Goal: Obtain resource: Obtain resource

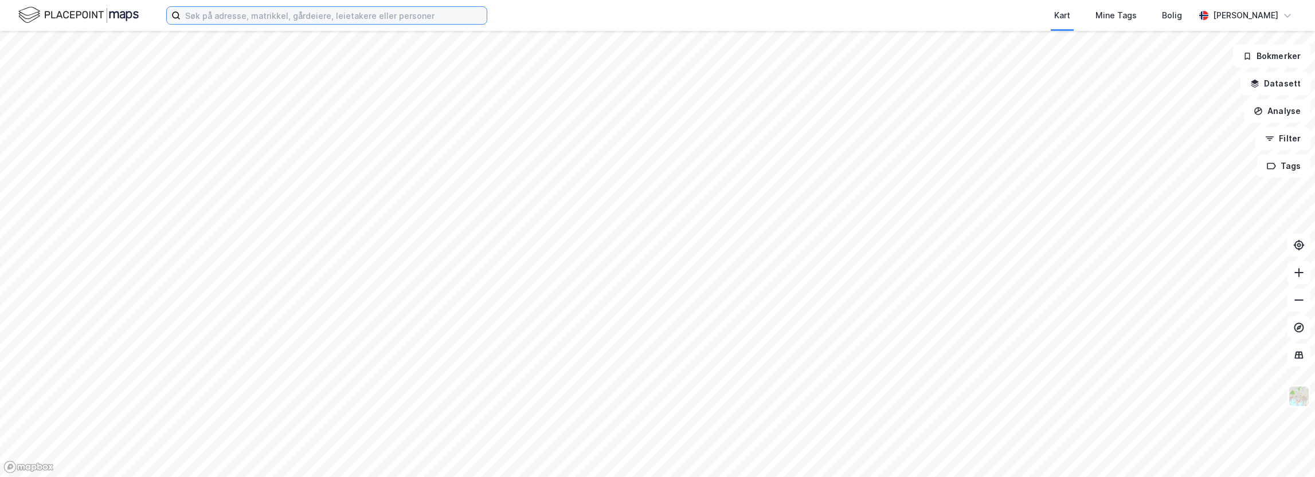
click at [345, 18] on input at bounding box center [334, 15] width 306 height 17
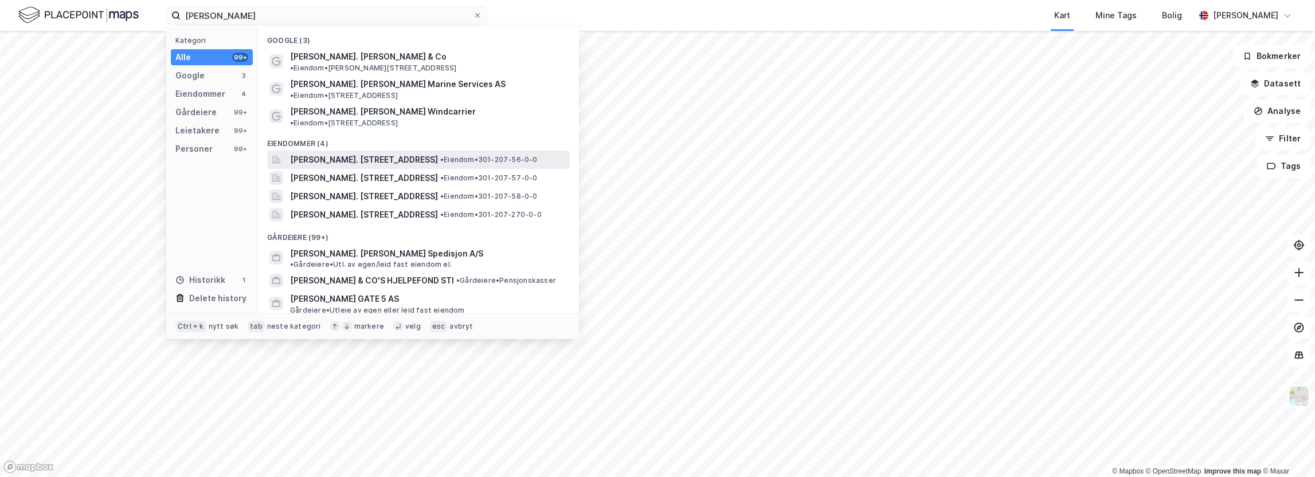
click at [461, 155] on span "• Eiendom • 301-207-56-0-0" at bounding box center [488, 159] width 97 height 9
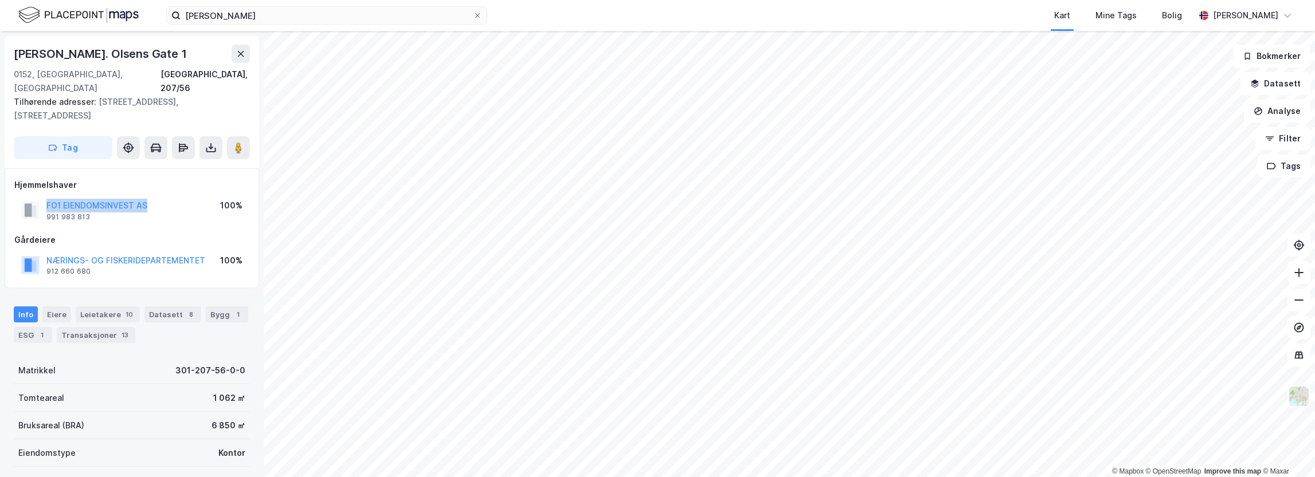
drag, startPoint x: 161, startPoint y: 182, endPoint x: 88, endPoint y: 166, distance: 74.4
click at [88, 178] on div "Hjemmelshaver FO1 EIENDOMSINVEST AS 991 983 813 100%" at bounding box center [131, 201] width 235 height 46
click at [162, 197] on div "FO1 EIENDOMSINVEST AS 991 983 813 100%" at bounding box center [131, 211] width 235 height 28
drag, startPoint x: 156, startPoint y: 175, endPoint x: 46, endPoint y: 168, distance: 110.3
click at [46, 178] on div "Hjemmelshaver FO1 EIENDOMSINVEST AS 991 983 813 100%" at bounding box center [131, 201] width 235 height 46
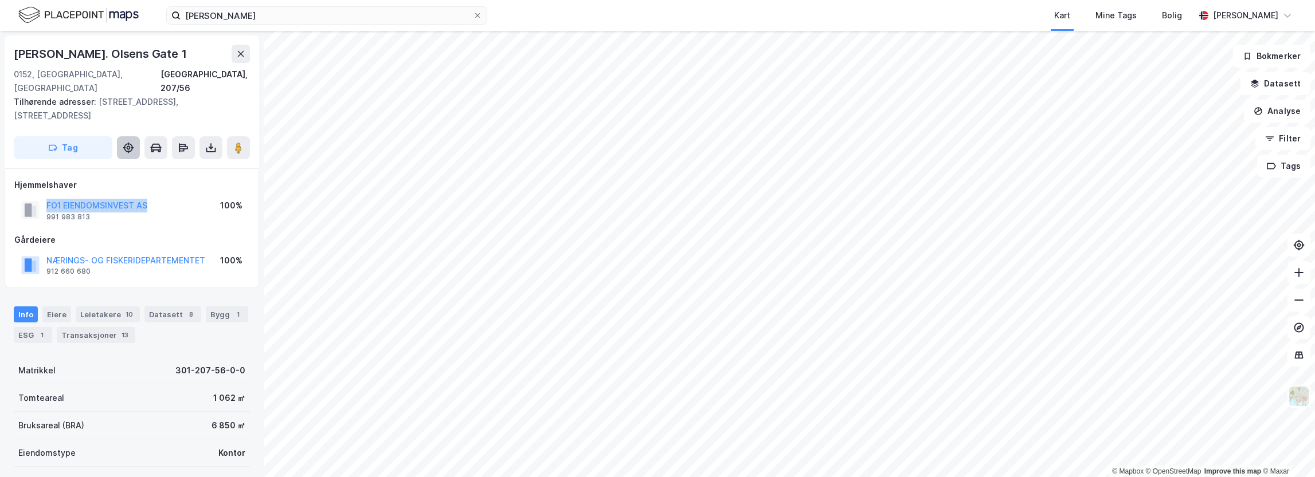
copy button "FO1 EIENDOMSINVEST AS"
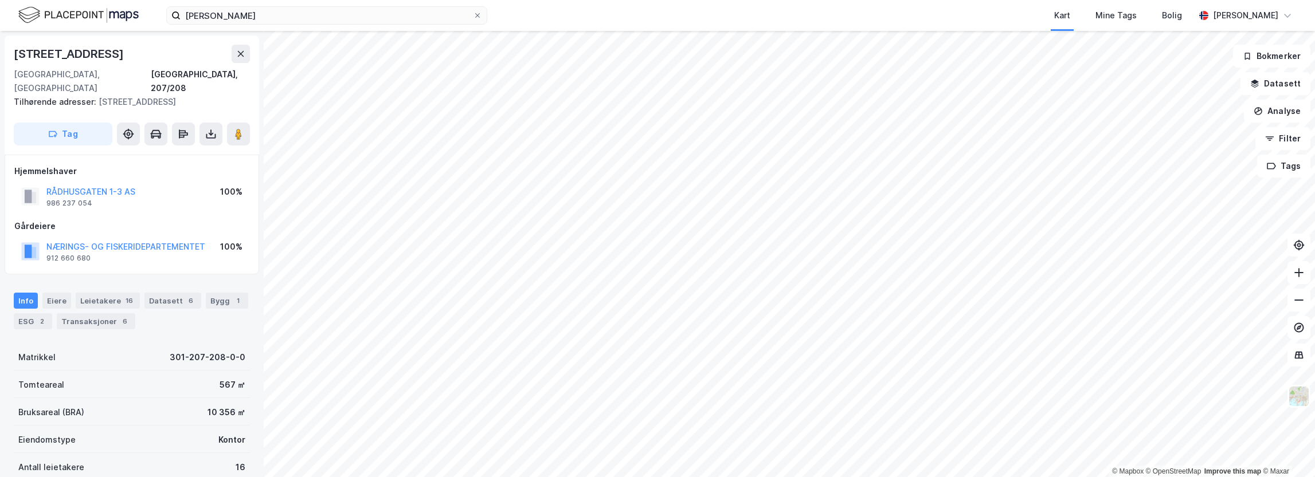
click at [195, 164] on div "Hjemmelshaver" at bounding box center [131, 171] width 235 height 14
click at [210, 132] on icon at bounding box center [211, 133] width 5 height 3
click at [185, 152] on div "Last ned grunnbok" at bounding box center [154, 156] width 66 height 9
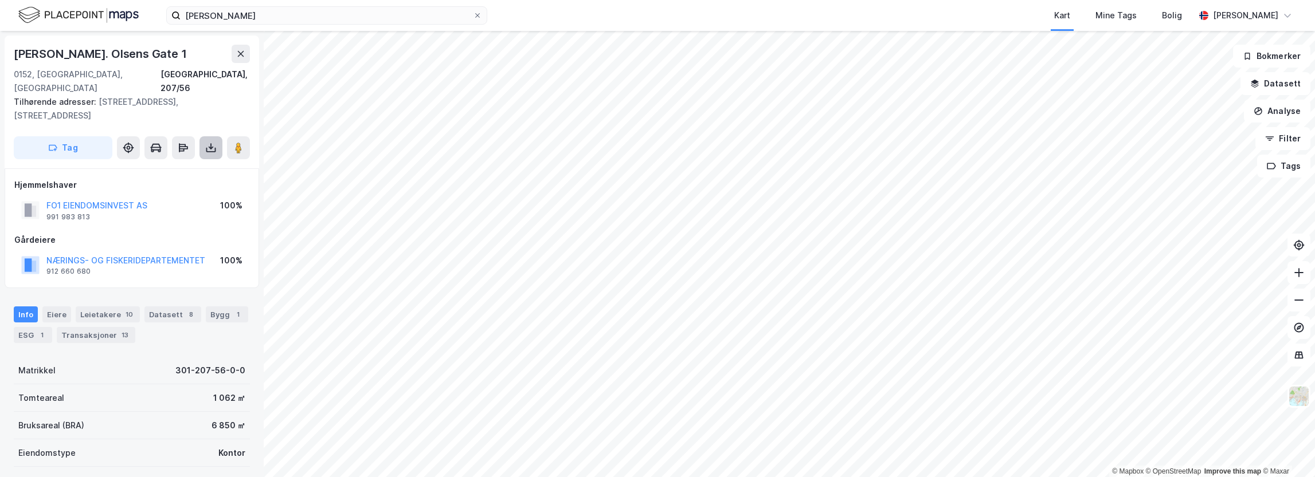
click at [220, 136] on button at bounding box center [210, 147] width 23 height 23
click at [198, 162] on div "Last ned grunnbok" at bounding box center [161, 171] width 122 height 18
click at [113, 307] on div "Leietakere 10" at bounding box center [108, 315] width 64 height 16
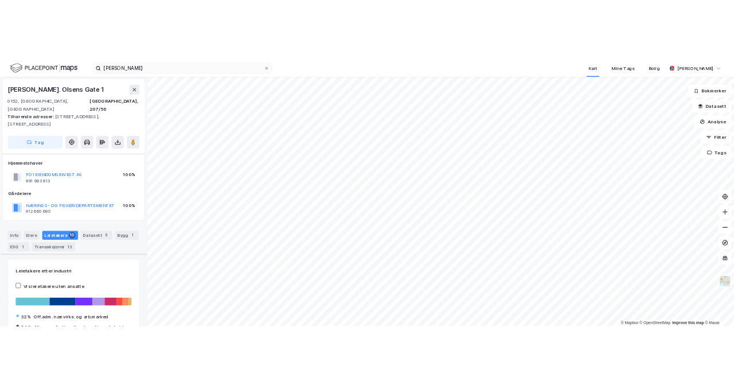
scroll to position [134, 0]
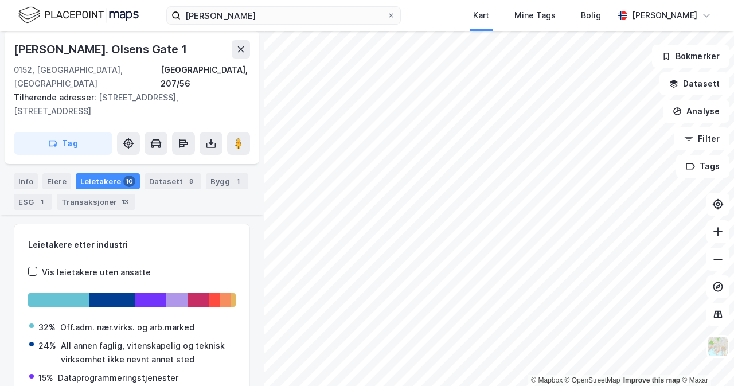
click at [342, 5] on div "[PERSON_NAME] Kart Mine Tags [PERSON_NAME] [PERSON_NAME]" at bounding box center [367, 15] width 734 height 31
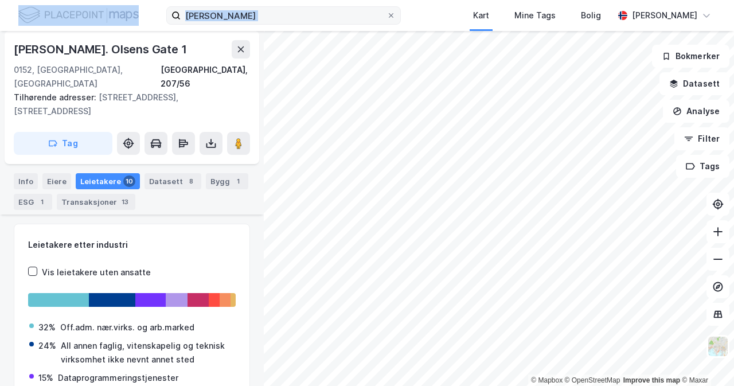
click at [343, 6] on div "[PERSON_NAME] Kart Mine Tags [PERSON_NAME] [PERSON_NAME]" at bounding box center [367, 15] width 734 height 31
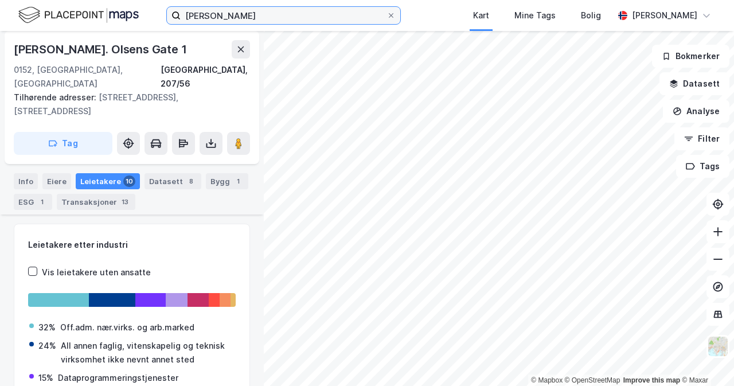
click at [345, 9] on input "[PERSON_NAME]" at bounding box center [284, 15] width 206 height 17
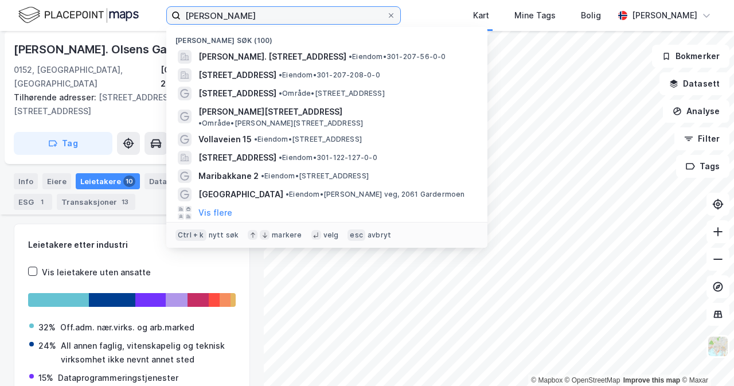
click at [345, 9] on input "[PERSON_NAME]" at bounding box center [284, 15] width 206 height 17
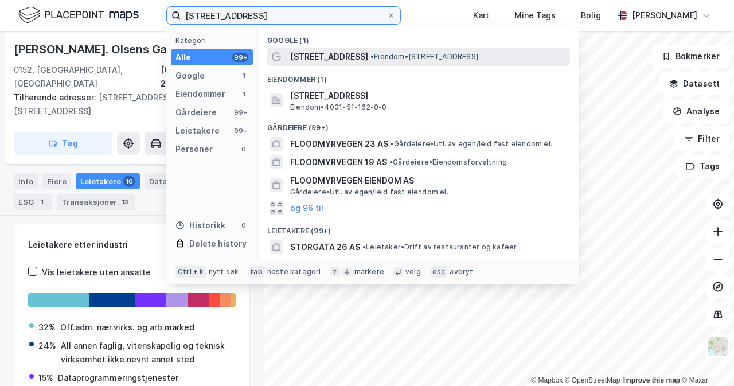
type input "[STREET_ADDRESS]"
click at [376, 54] on span "• Eiendom • [STREET_ADDRESS]" at bounding box center [424, 56] width 108 height 9
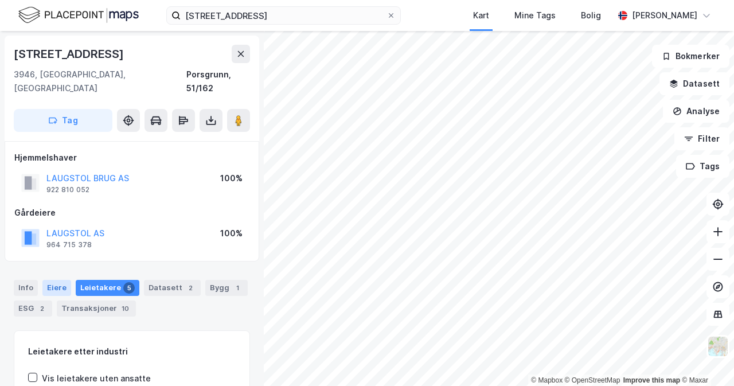
click at [62, 280] on div "Eiere" at bounding box center [56, 288] width 29 height 16
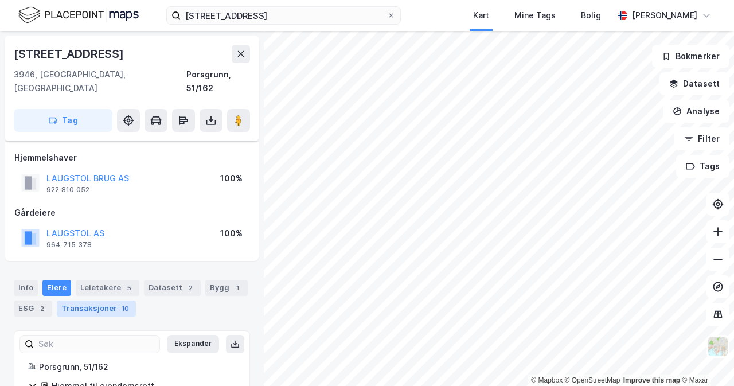
scroll to position [60, 0]
